Goal: Task Accomplishment & Management: Complete application form

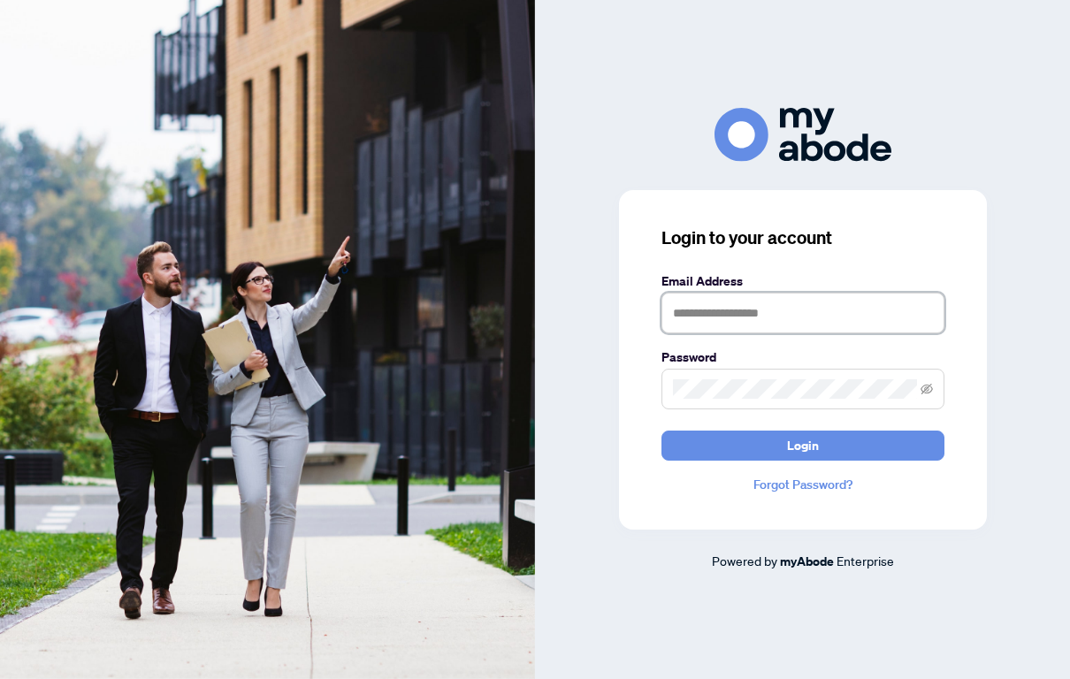
type input "**********"
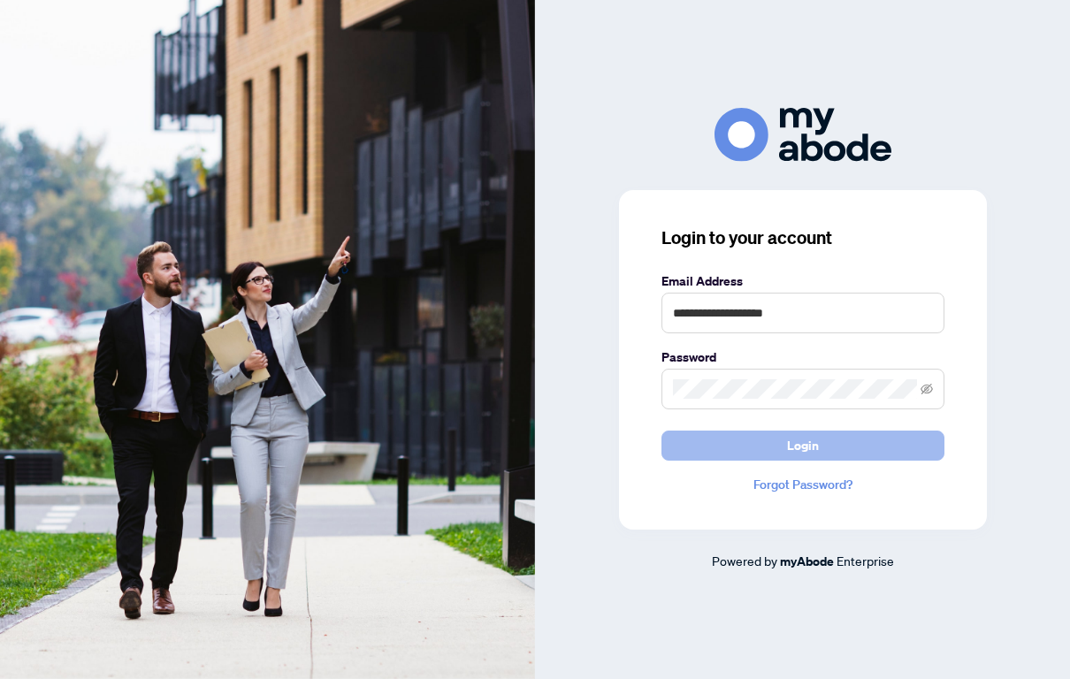
click at [771, 451] on button "Login" at bounding box center [803, 446] width 283 height 30
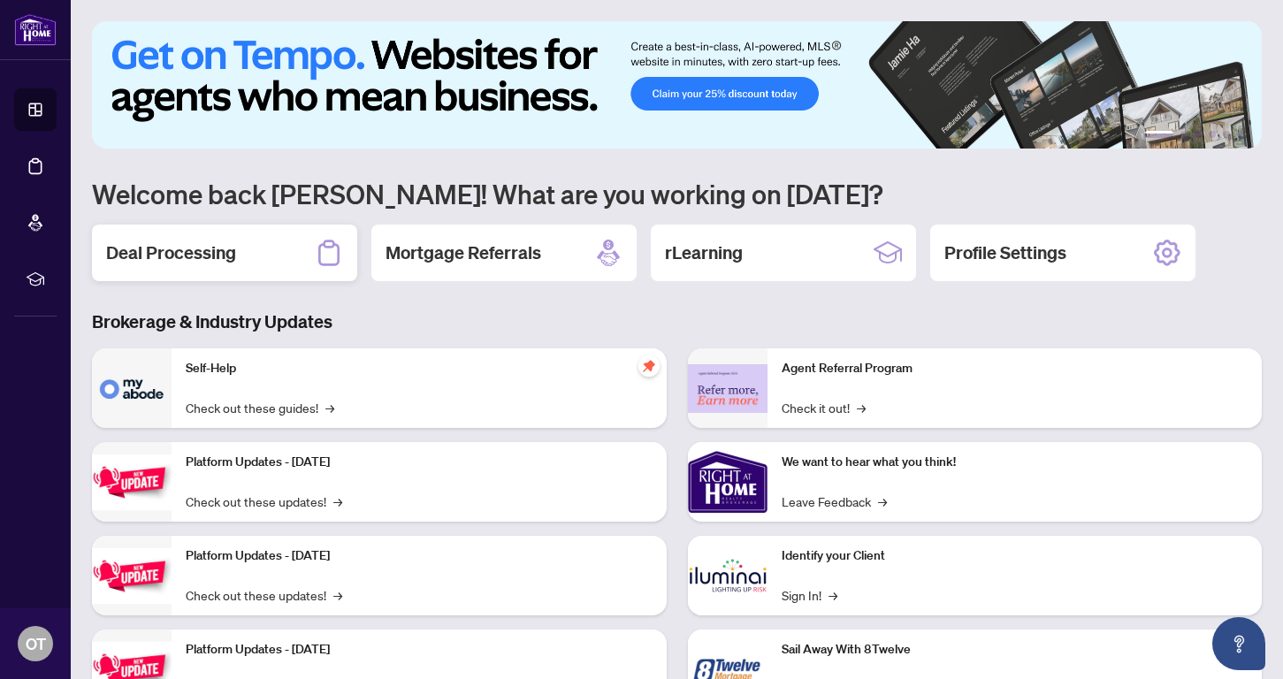
click at [203, 238] on div "Deal Processing" at bounding box center [224, 253] width 265 height 57
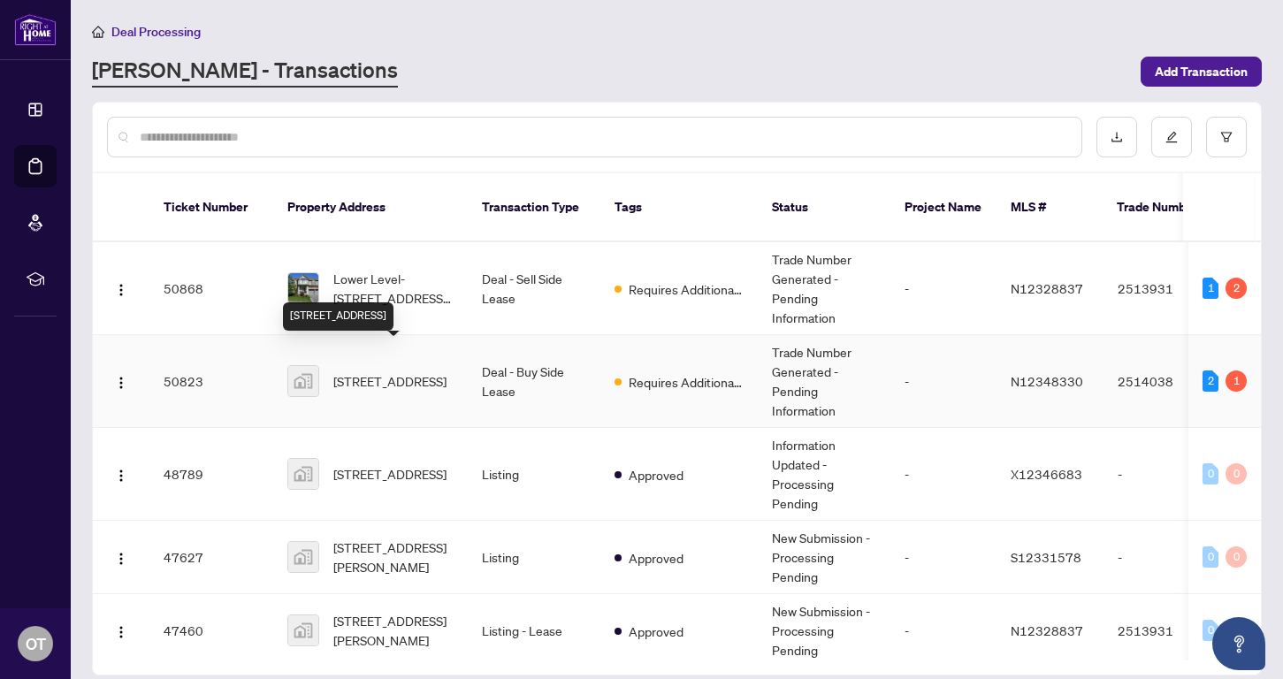
click at [410, 371] on span "38-38 Brown Court, Newmarket, ON, Canada" at bounding box center [389, 380] width 113 height 19
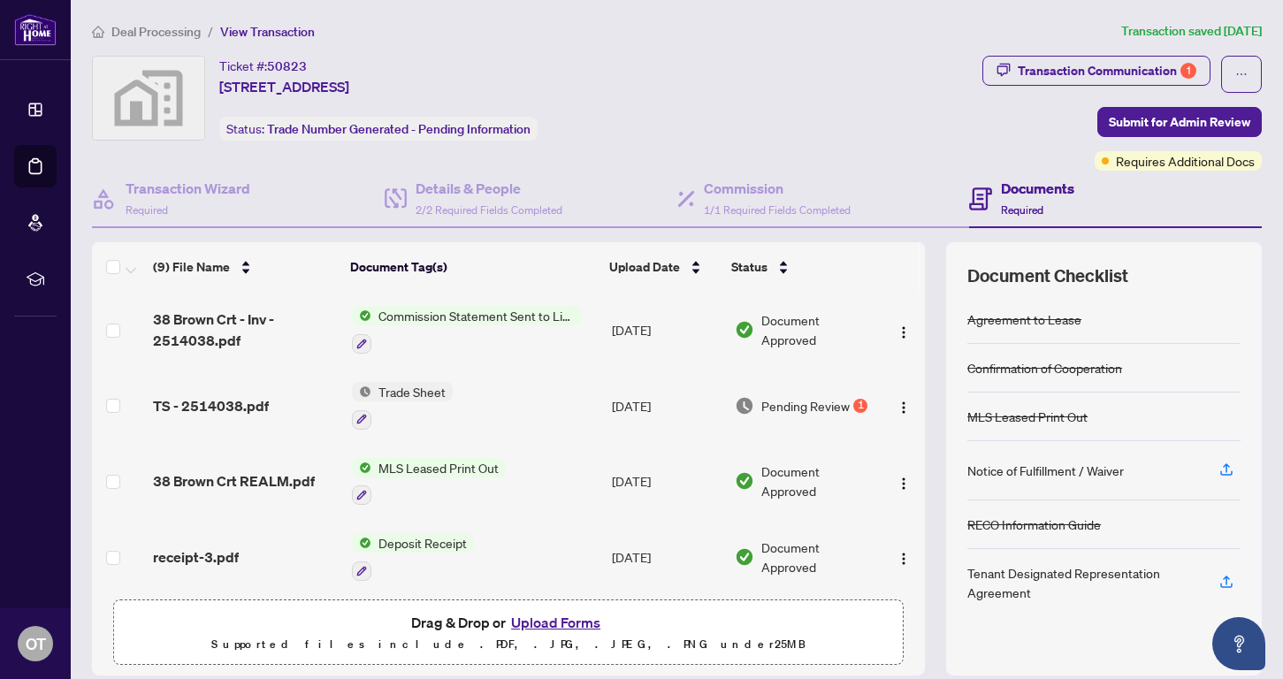
scroll to position [1, 0]
click at [902, 410] on img "button" at bounding box center [904, 407] width 14 height 14
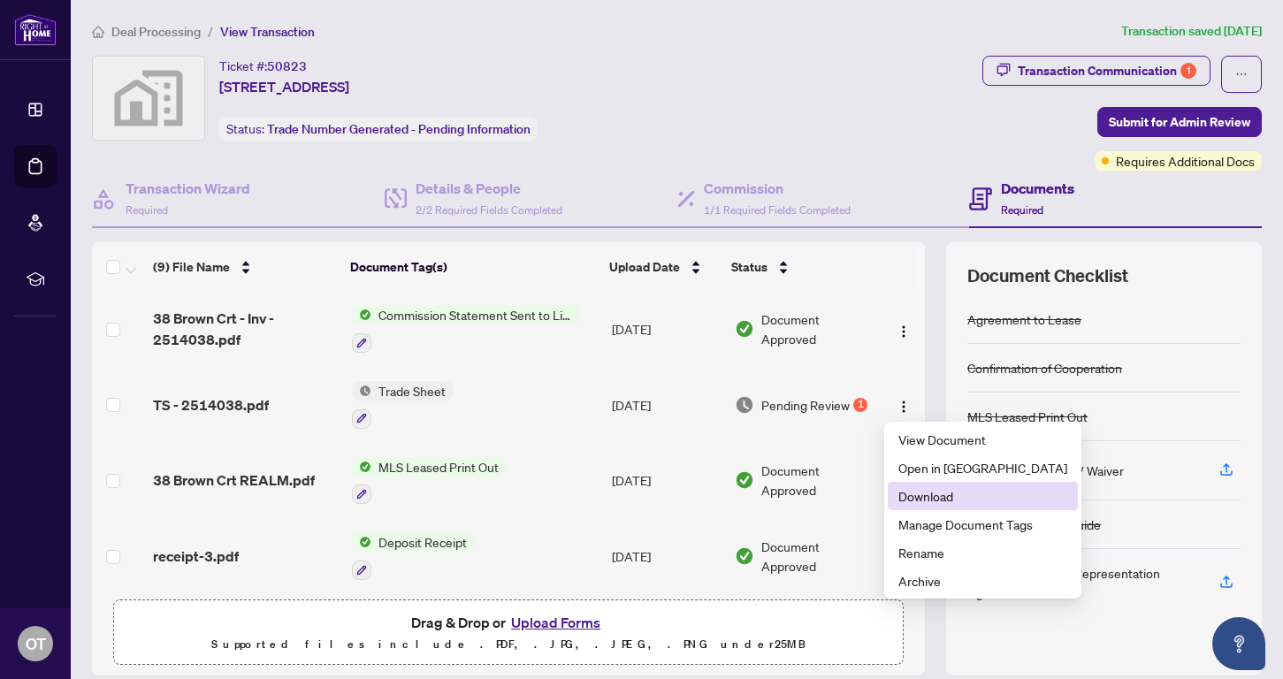
click at [922, 492] on span "Download" at bounding box center [983, 495] width 169 height 19
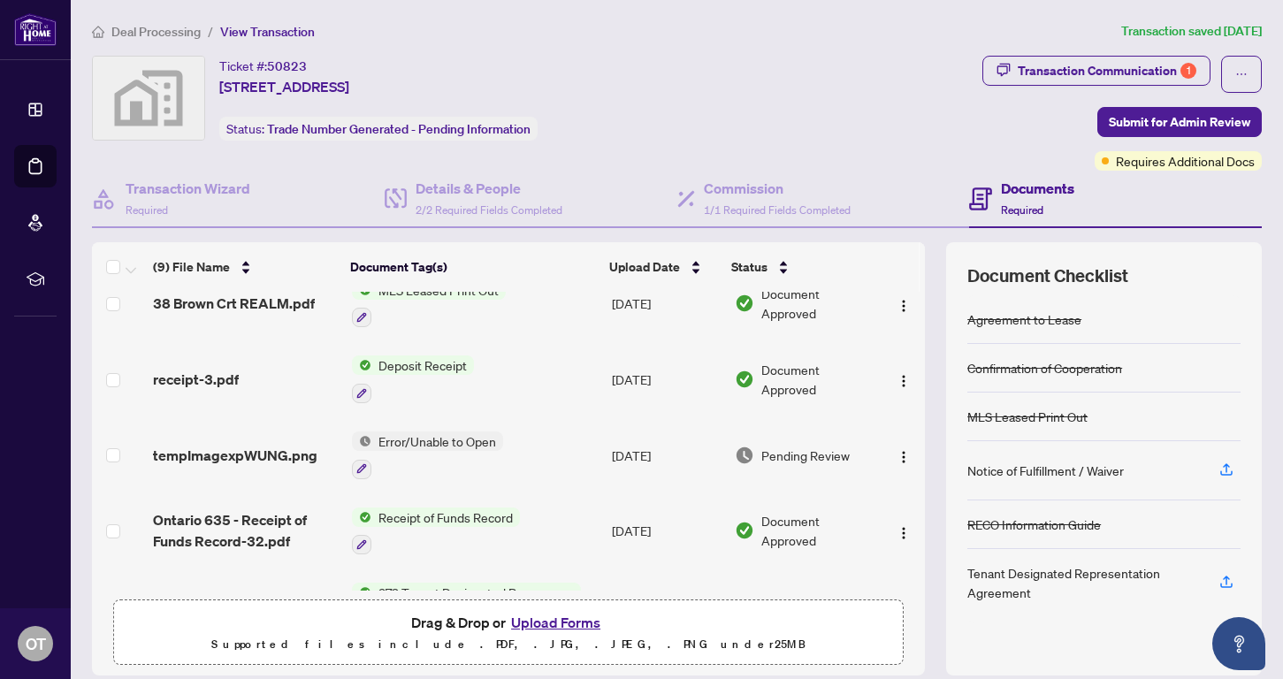
scroll to position [177, 0]
click at [557, 629] on button "Upload Forms" at bounding box center [556, 622] width 100 height 23
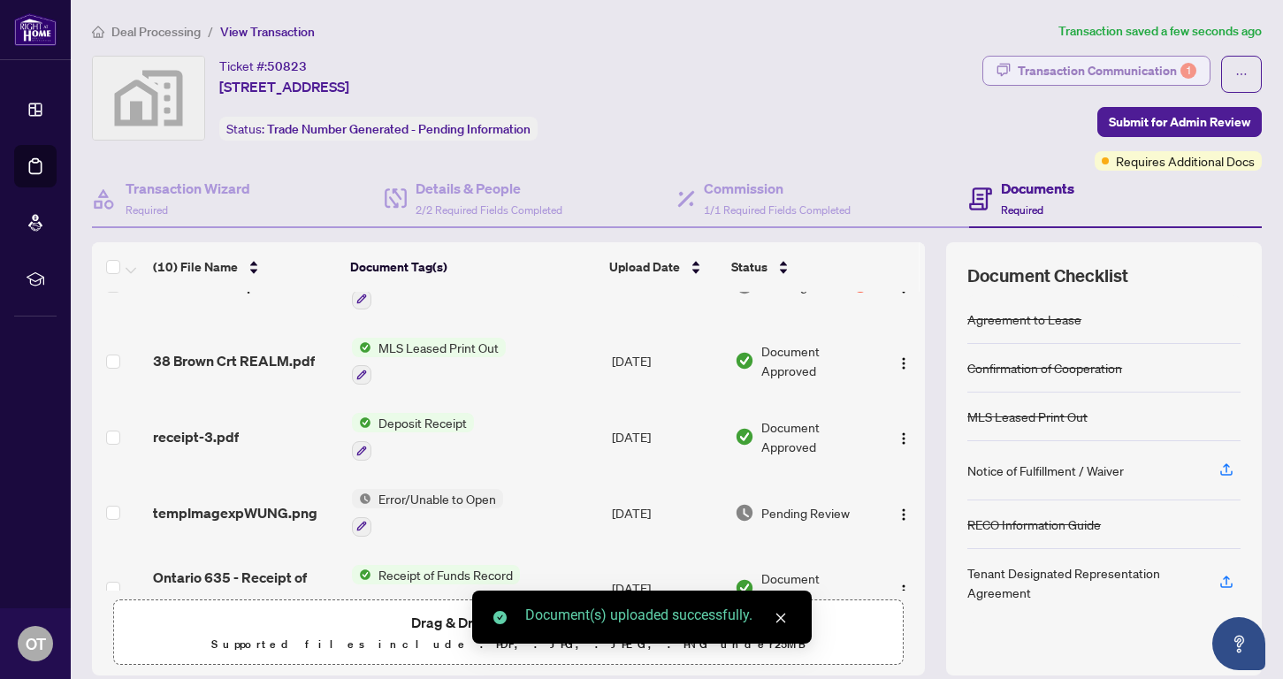
click at [1069, 65] on div "Transaction Communication 1" at bounding box center [1107, 71] width 179 height 28
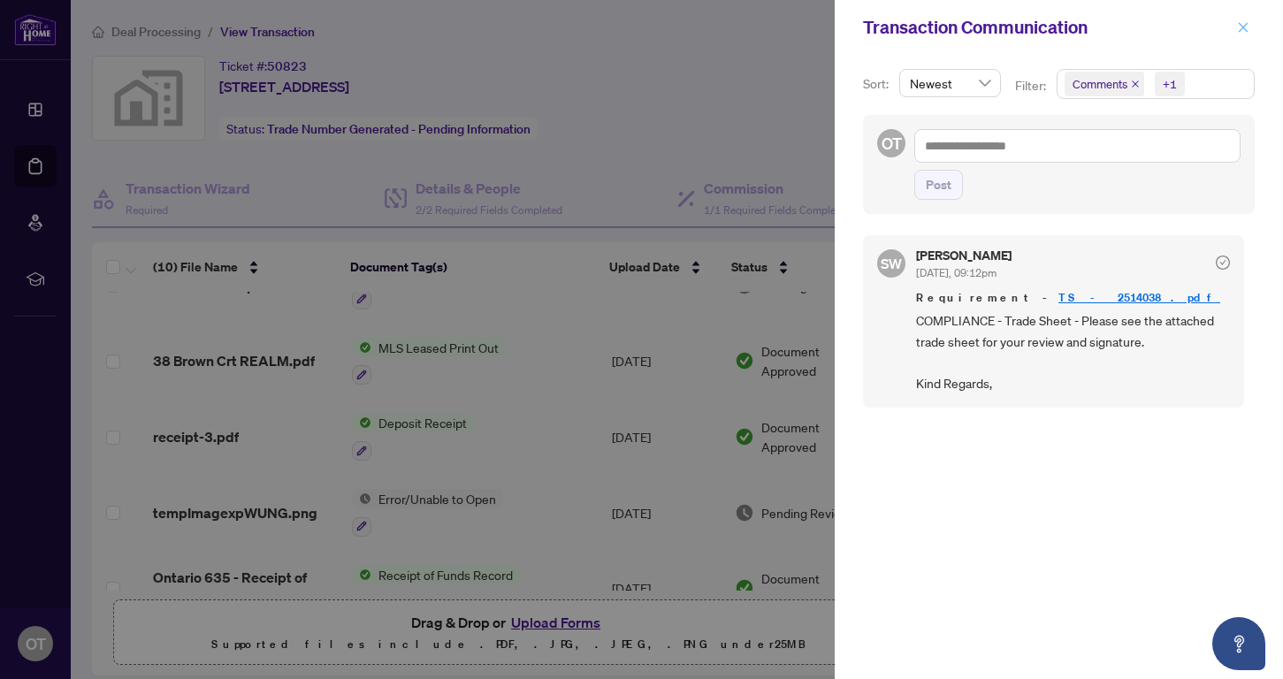
click at [1069, 27] on icon "close" at bounding box center [1244, 27] width 10 height 10
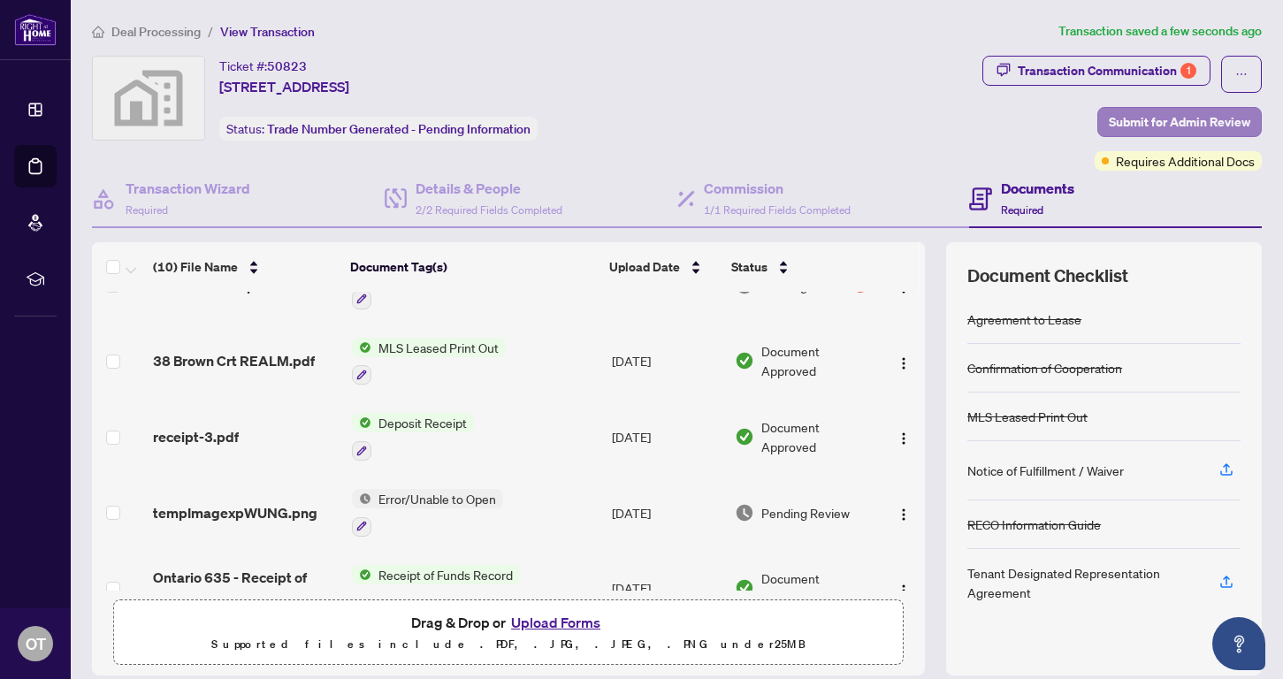
click at [1069, 122] on span "Submit for Admin Review" at bounding box center [1180, 122] width 142 height 28
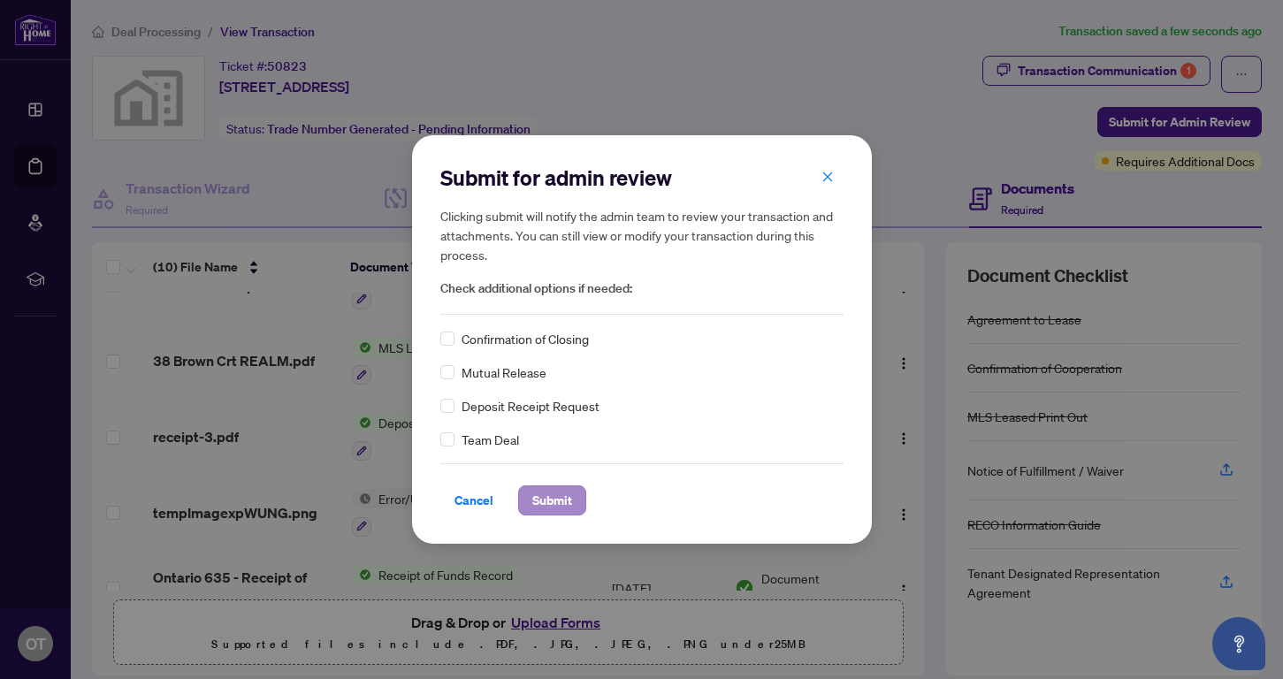
click at [540, 509] on span "Submit" at bounding box center [552, 500] width 40 height 28
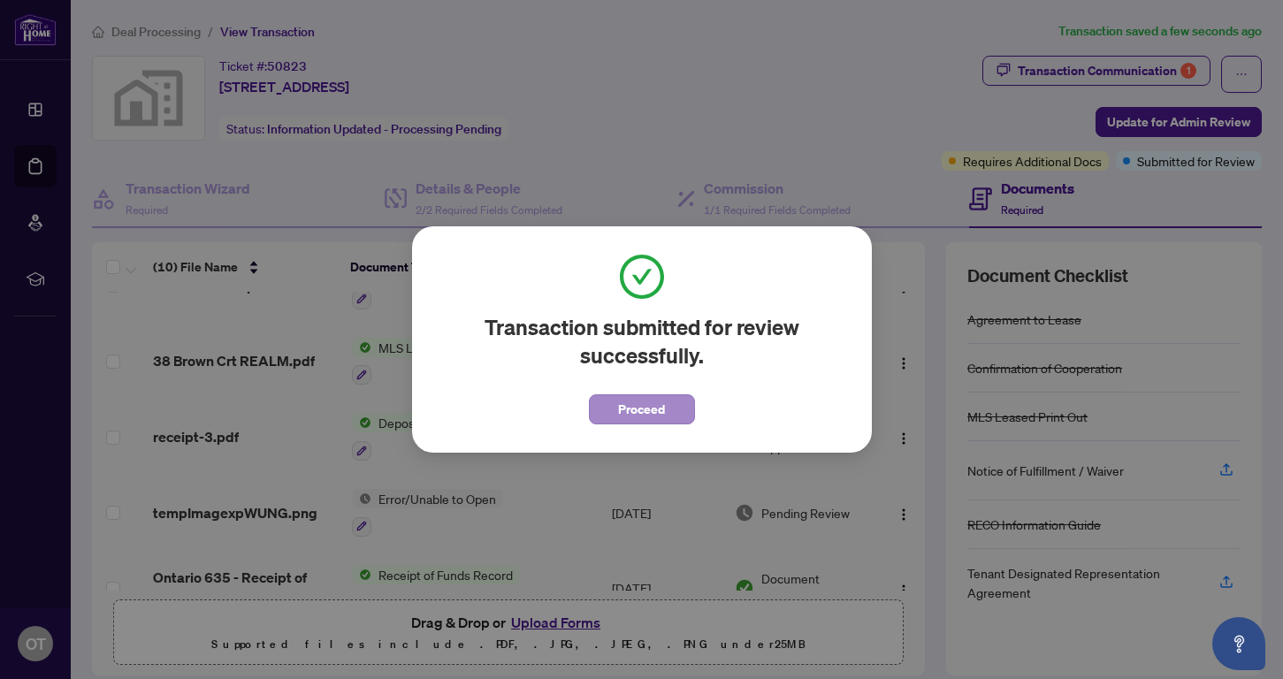
click at [644, 417] on span "Proceed" at bounding box center [641, 409] width 47 height 28
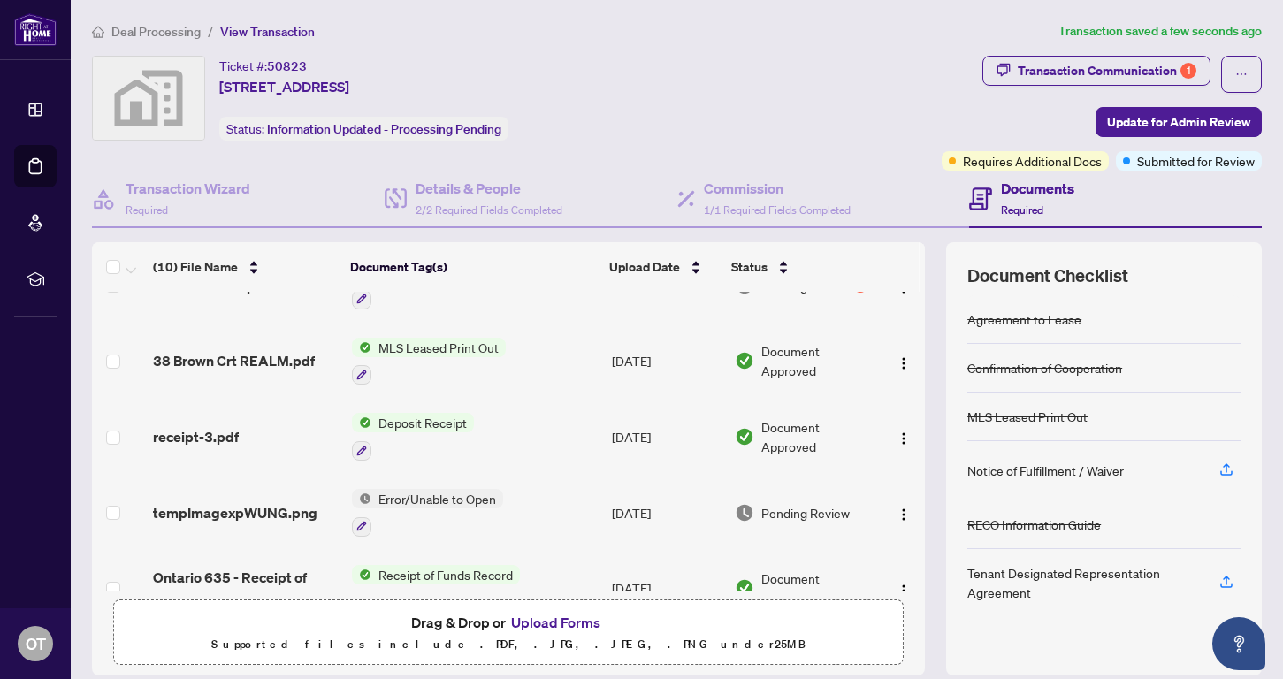
click at [182, 33] on span "Deal Processing" at bounding box center [155, 32] width 89 height 16
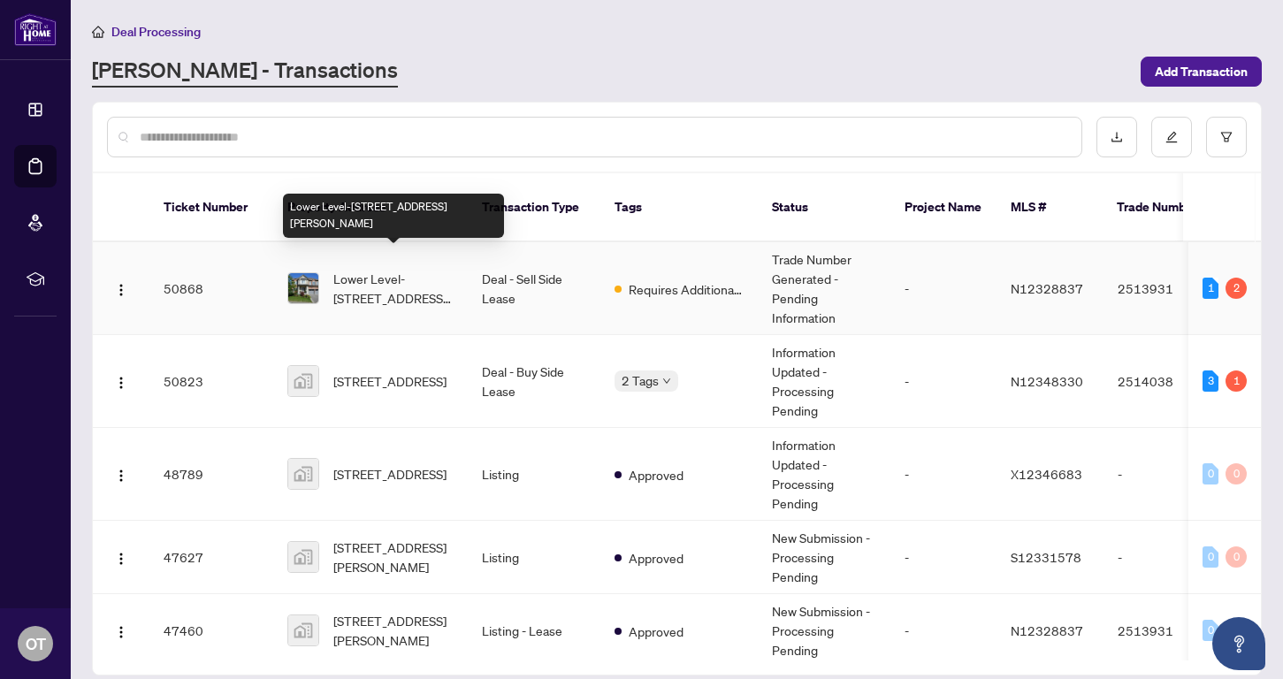
click at [367, 269] on span "Lower Level-36 Big Rock Dr, Vaughan, Ontario L6A 0Z4, Canada" at bounding box center [393, 288] width 120 height 39
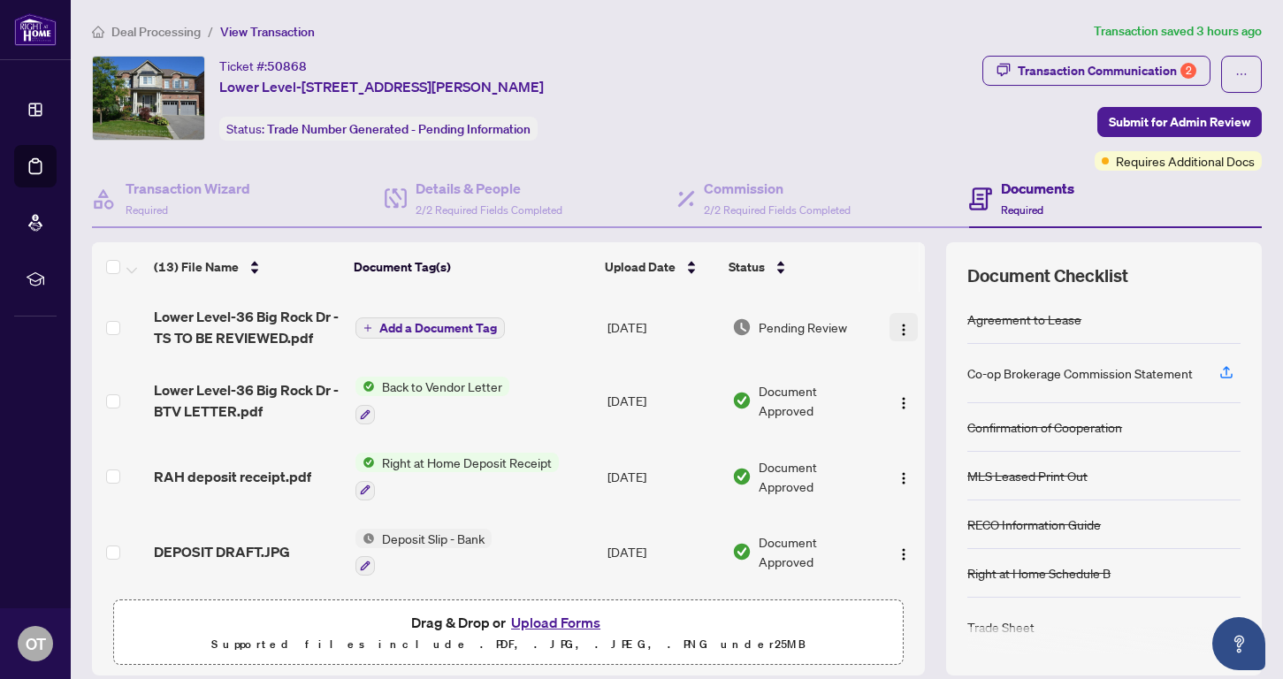
click at [897, 329] on img "button" at bounding box center [904, 330] width 14 height 14
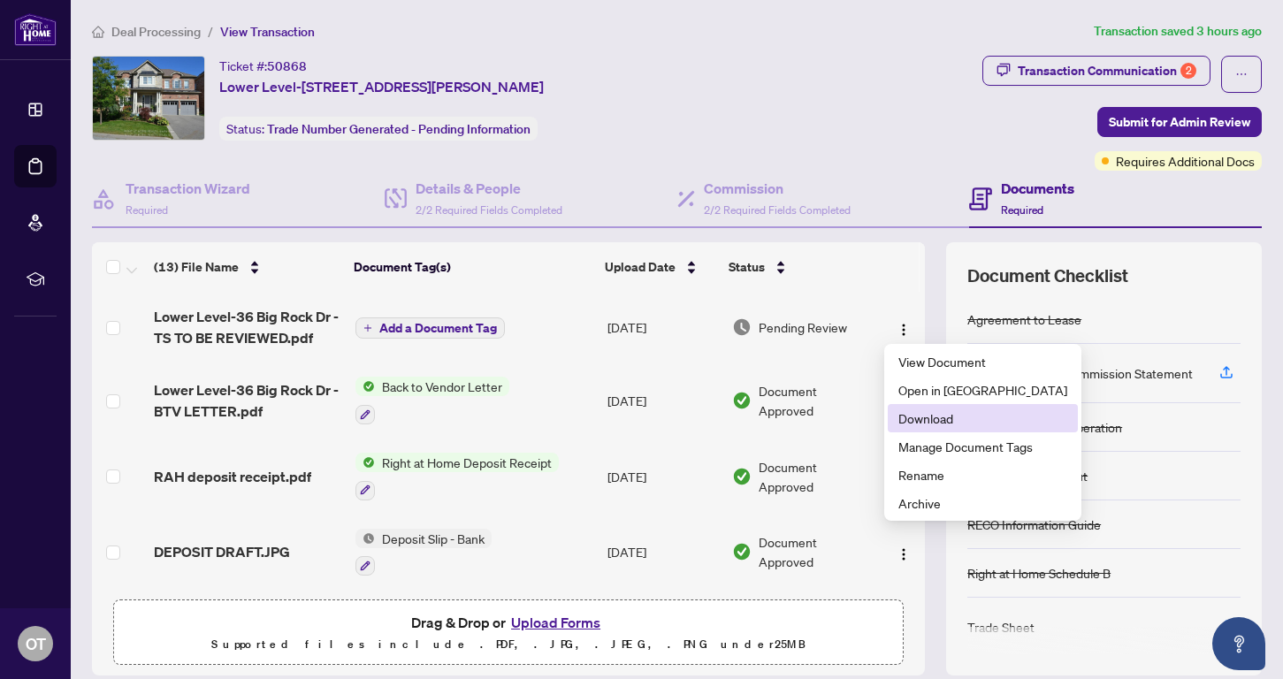
click at [936, 427] on span "Download" at bounding box center [983, 418] width 169 height 19
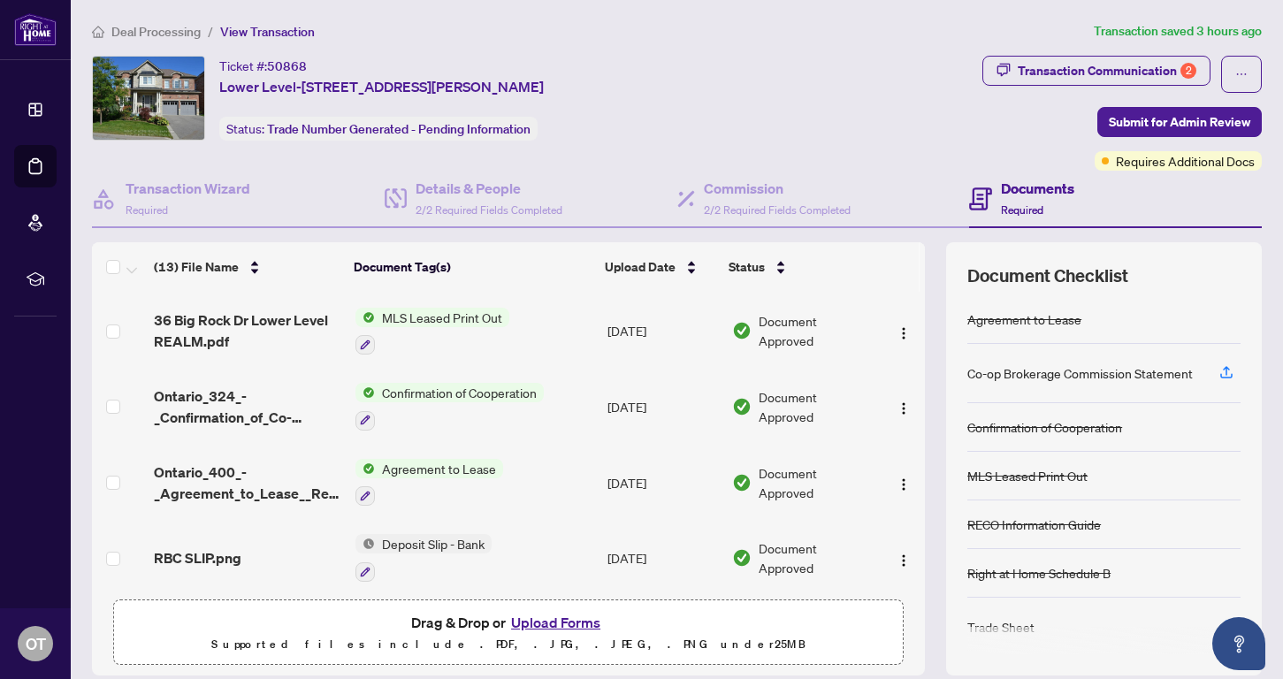
scroll to position [466, 0]
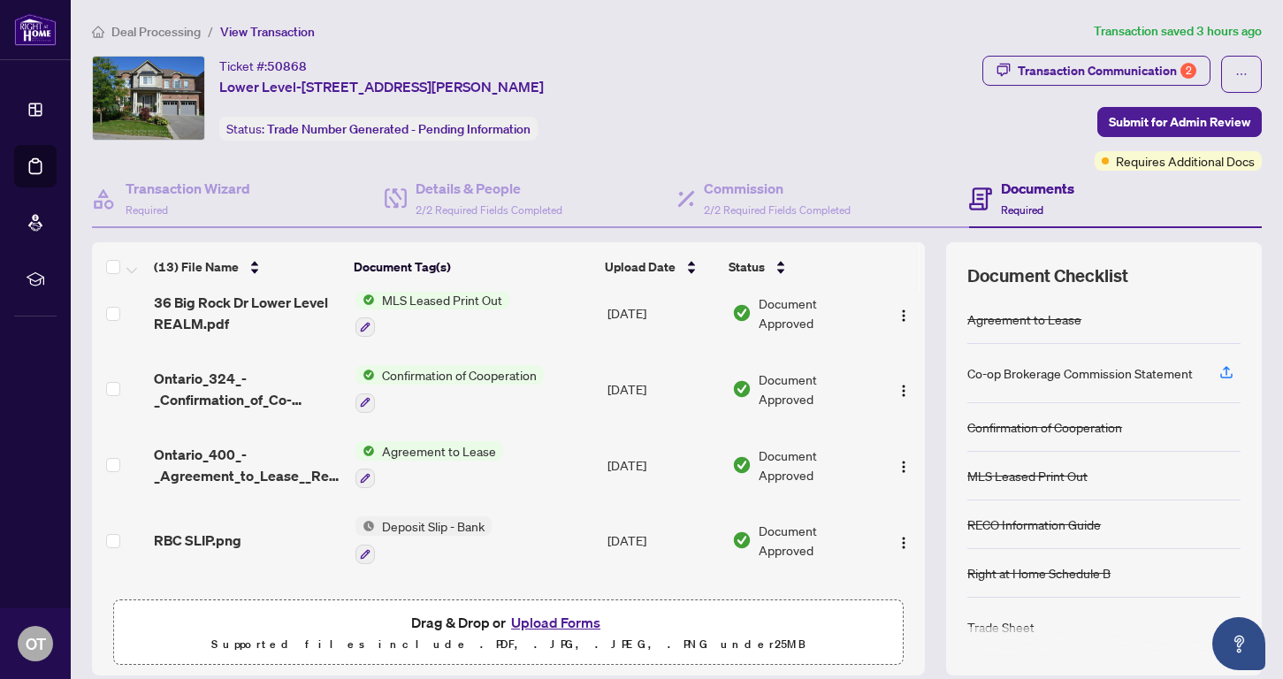
click at [565, 624] on button "Upload Forms" at bounding box center [556, 622] width 100 height 23
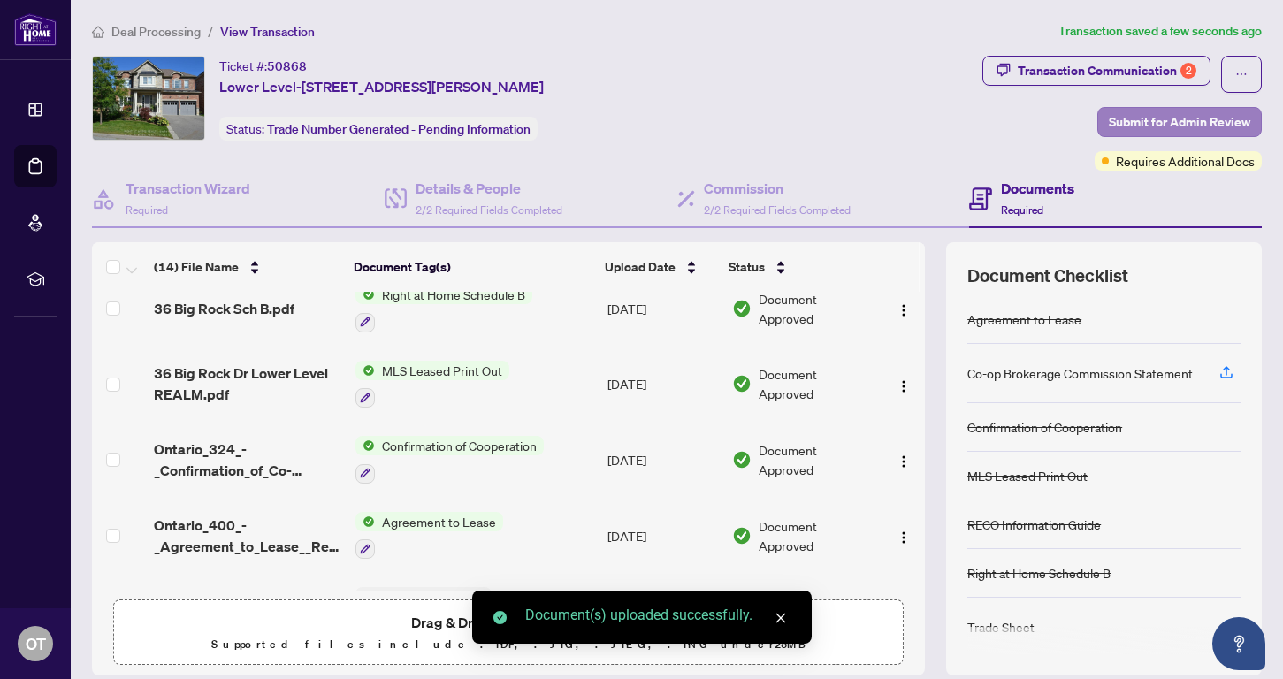
click at [1069, 119] on span "Submit for Admin Review" at bounding box center [1180, 122] width 142 height 28
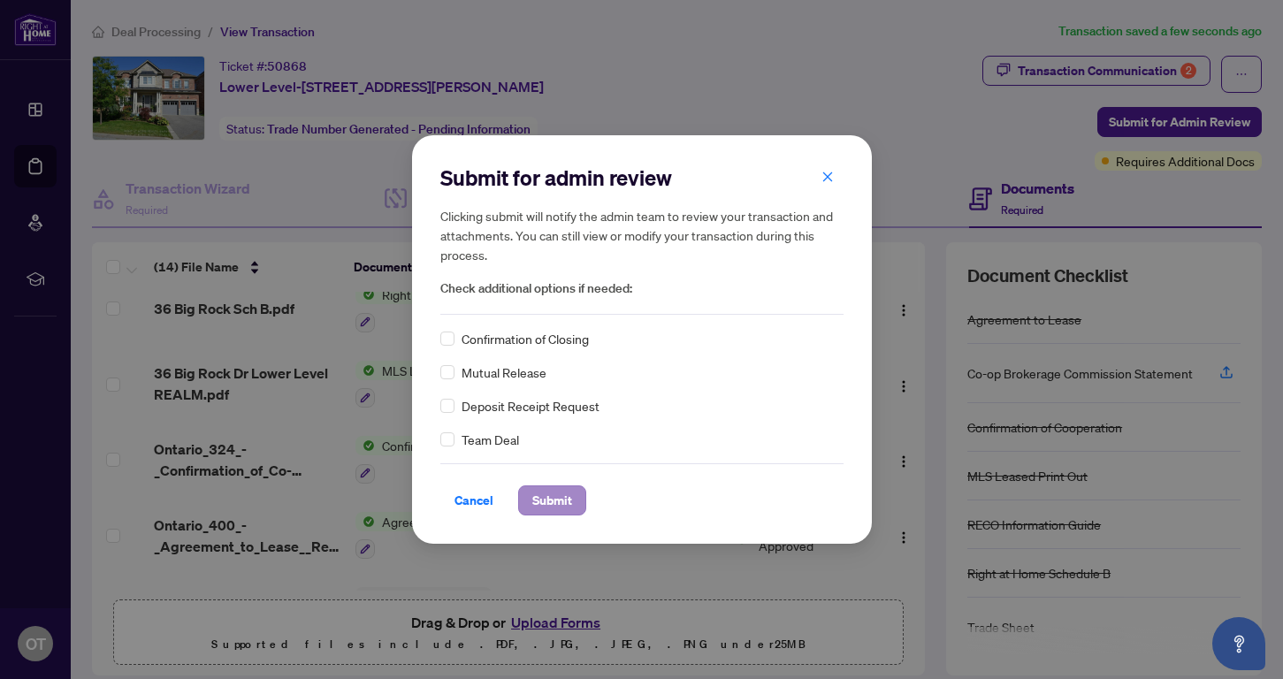
click at [546, 506] on span "Submit" at bounding box center [552, 500] width 40 height 28
